Goal: Transaction & Acquisition: Download file/media

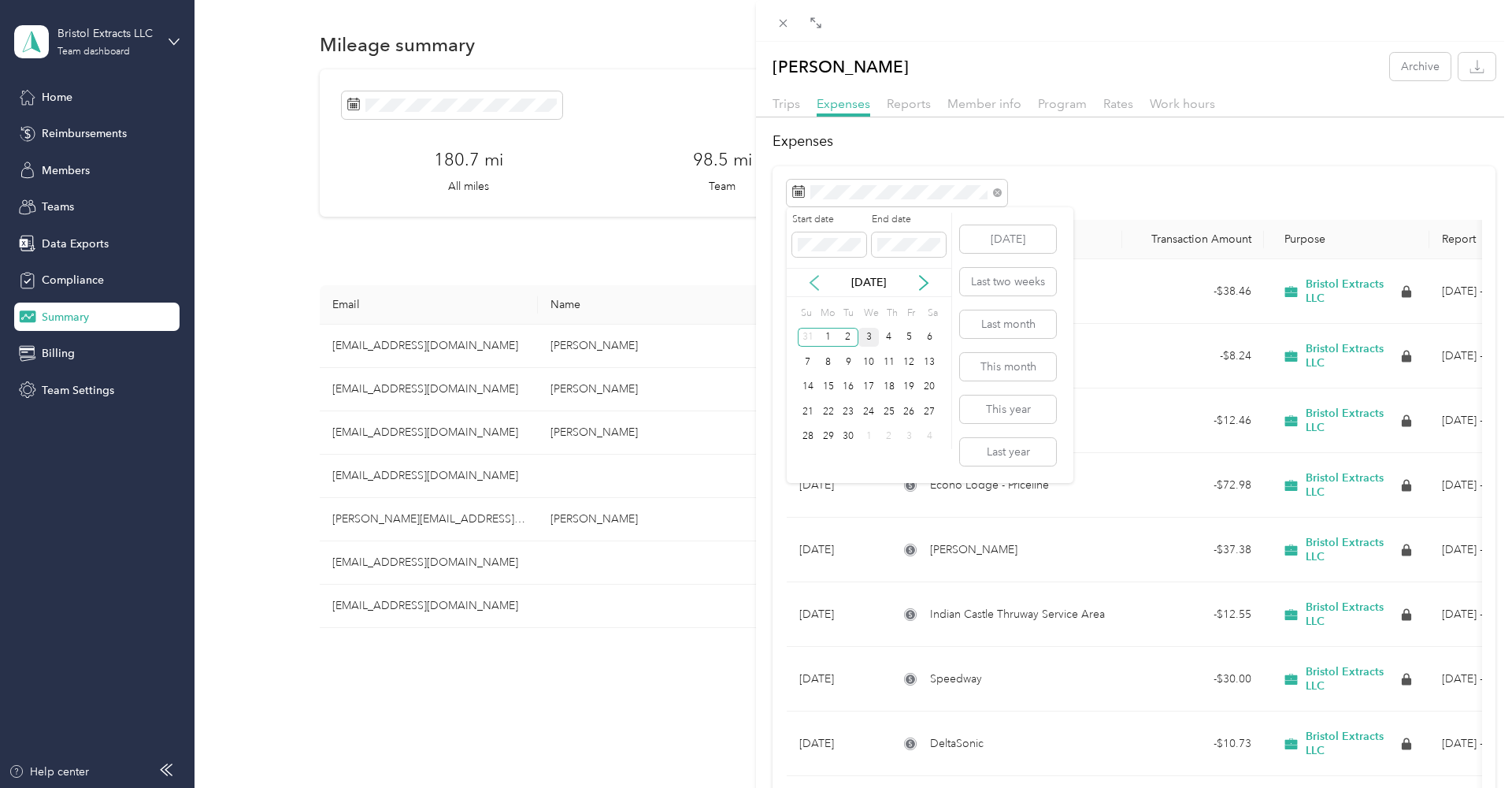
click at [814, 283] on icon at bounding box center [813, 283] width 15 height 15
click at [890, 407] on div "21" at bounding box center [888, 411] width 20 height 20
click at [924, 286] on icon at bounding box center [924, 283] width 8 height 14
click at [868, 336] on div "3" at bounding box center [868, 337] width 20 height 20
click at [1474, 72] on icon "button" at bounding box center [1477, 67] width 15 height 15
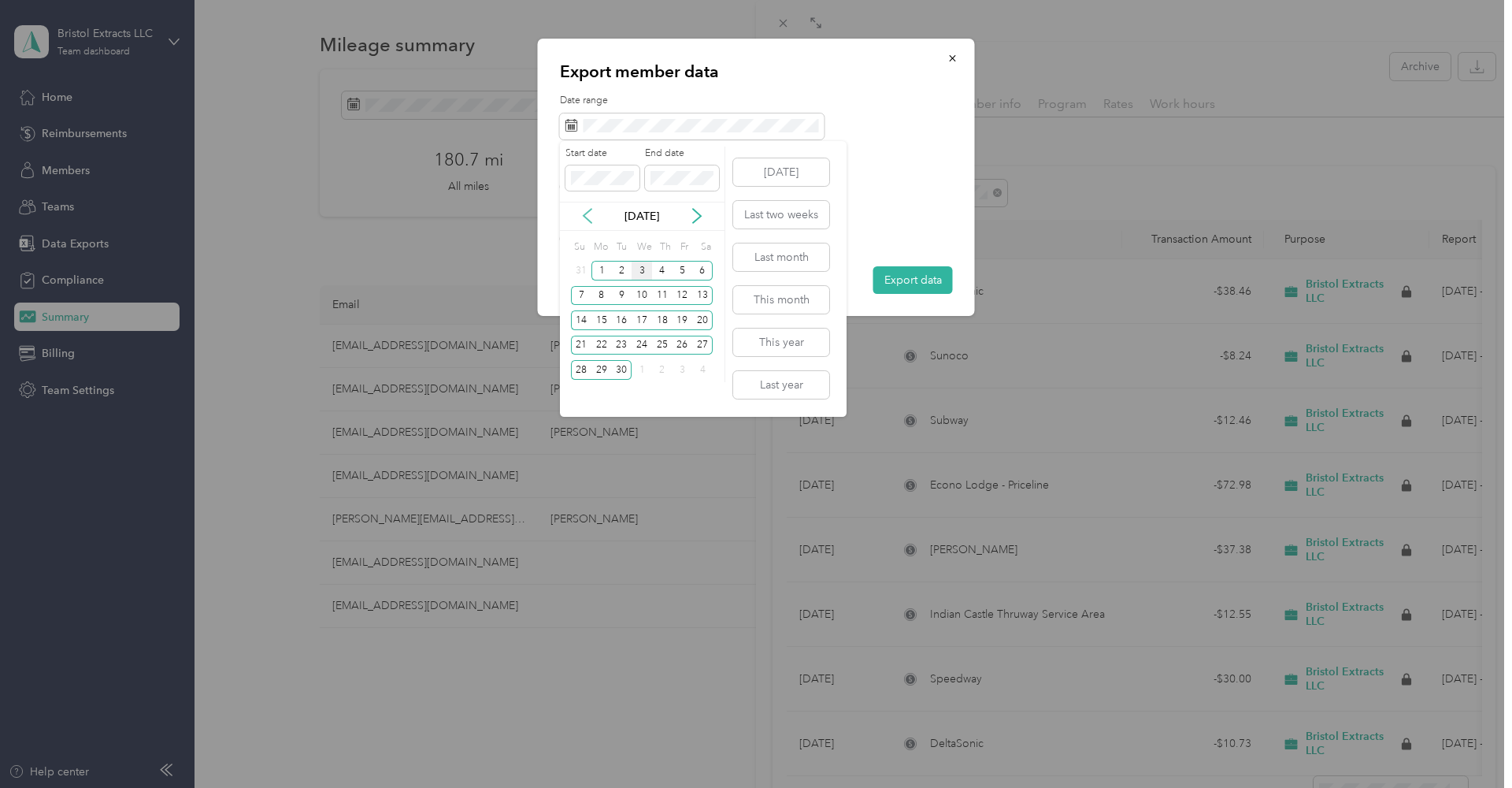
click at [583, 210] on icon at bounding box center [587, 216] width 15 height 15
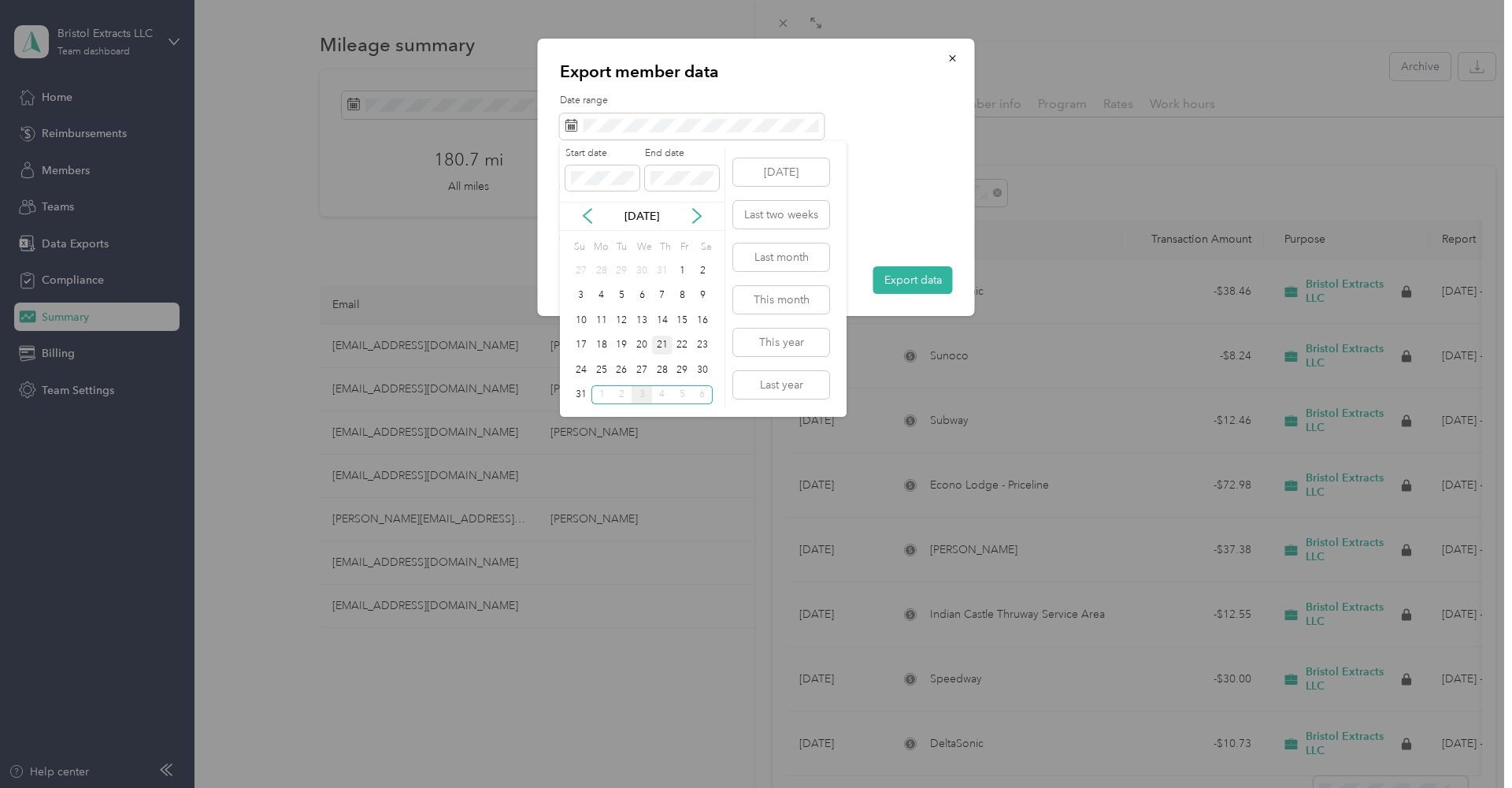
click at [663, 341] on div "21" at bounding box center [661, 345] width 20 height 20
click at [697, 217] on icon at bounding box center [697, 216] width 15 height 15
click at [638, 268] on div "3" at bounding box center [641, 270] width 20 height 20
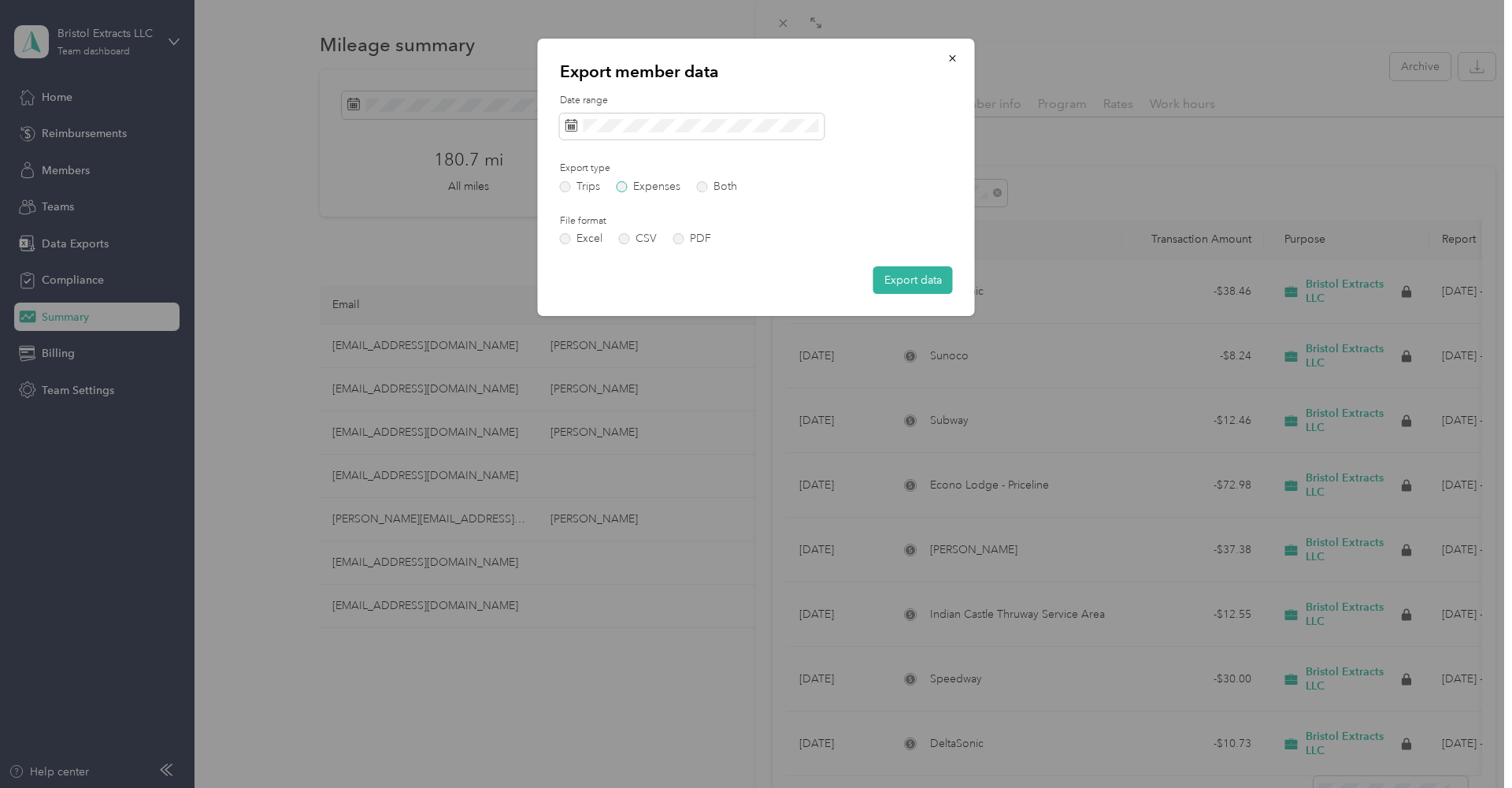
click at [620, 186] on label "Expenses" at bounding box center [648, 187] width 64 height 12
click at [677, 237] on label "PDF" at bounding box center [692, 239] width 37 height 12
click at [907, 279] on button "Export data" at bounding box center [912, 280] width 80 height 28
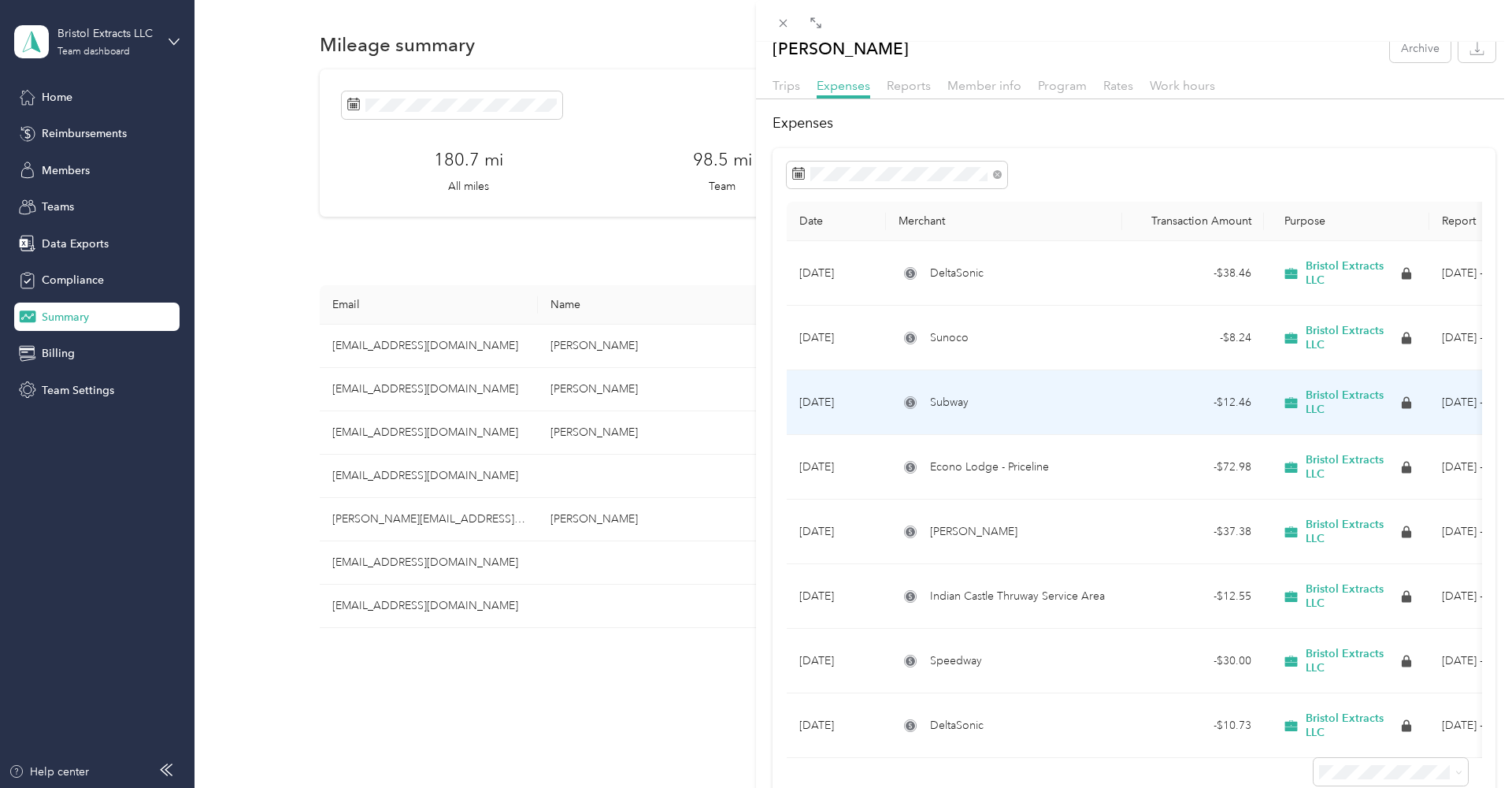
scroll to position [19, 0]
